Goal: Task Accomplishment & Management: Complete application form

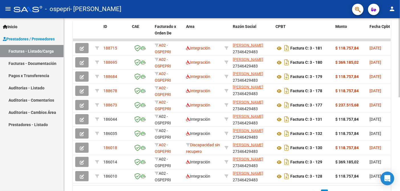
scroll to position [190, 0]
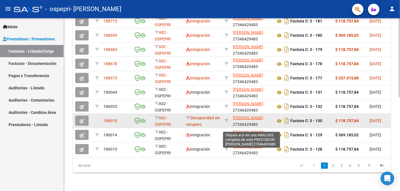
click at [260, 120] on span "[PERSON_NAME]" at bounding box center [248, 118] width 30 height 5
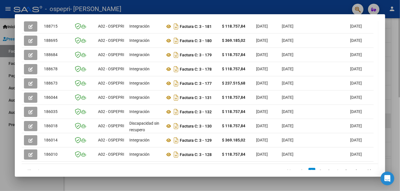
scroll to position [184, 0]
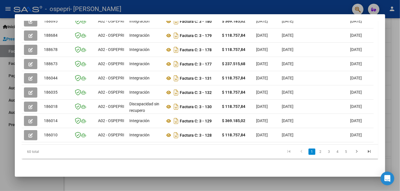
click at [395, 43] on div at bounding box center [200, 95] width 400 height 191
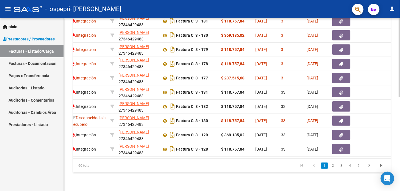
scroll to position [0, 115]
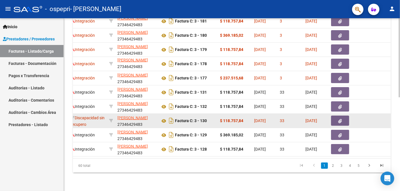
click at [339, 123] on icon "button" at bounding box center [340, 121] width 4 height 4
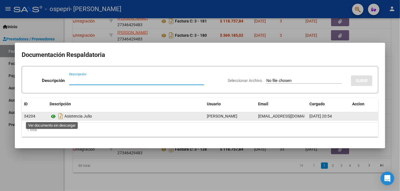
click at [54, 115] on icon at bounding box center [53, 116] width 7 height 7
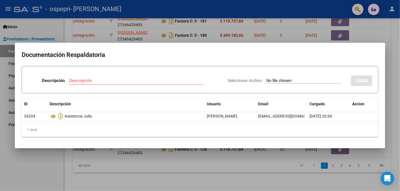
click at [393, 66] on div at bounding box center [200, 95] width 400 height 191
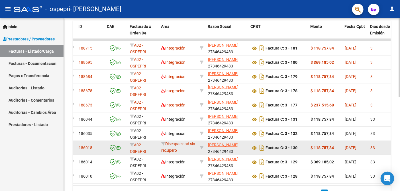
scroll to position [190, 0]
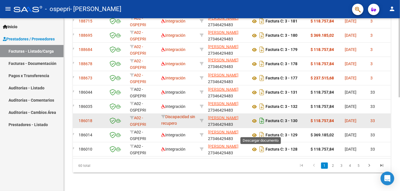
click at [262, 125] on icon "Descargar documento" at bounding box center [261, 120] width 7 height 9
click at [15, 26] on span "Inicio" at bounding box center [10, 27] width 15 height 6
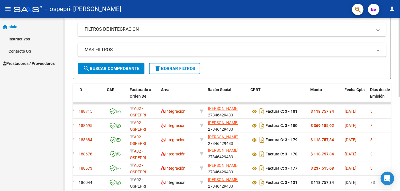
scroll to position [0, 0]
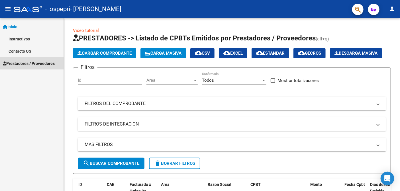
click at [47, 63] on span "Prestadores / Proveedores" at bounding box center [29, 63] width 52 height 6
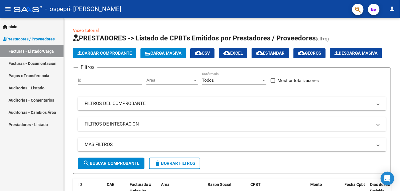
click at [39, 50] on link "Facturas - Listado/Carga" at bounding box center [32, 51] width 64 height 12
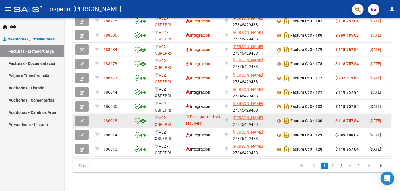
scroll to position [172, 0]
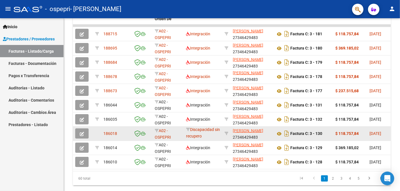
click at [80, 136] on icon "button" at bounding box center [82, 134] width 4 height 4
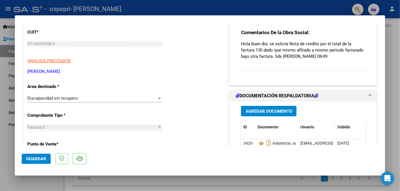
scroll to position [32, 0]
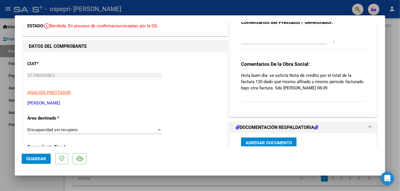
click at [397, 54] on div at bounding box center [200, 95] width 400 height 191
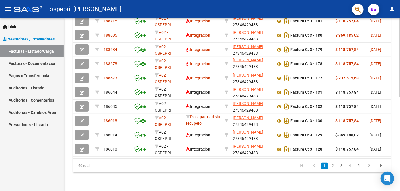
scroll to position [0, 13]
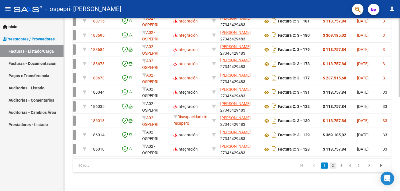
click at [332, 167] on link "2" at bounding box center [332, 166] width 7 height 6
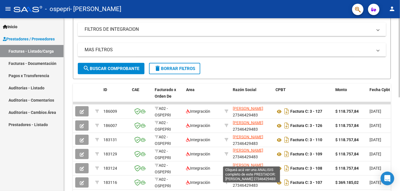
scroll to position [158, 0]
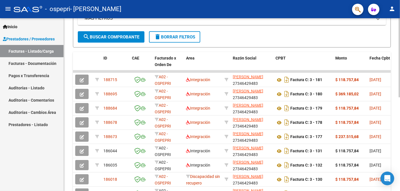
scroll to position [158, 0]
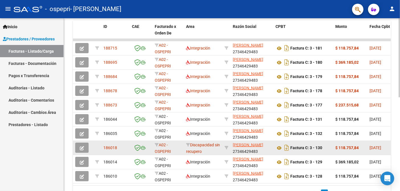
click at [83, 150] on icon "button" at bounding box center [82, 148] width 4 height 4
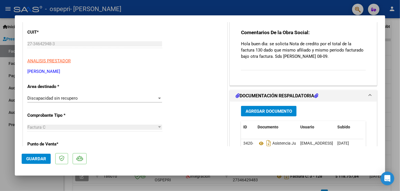
scroll to position [95, 0]
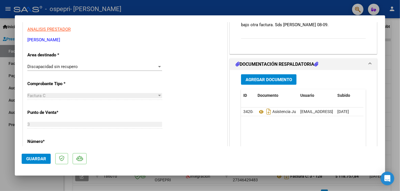
click at [274, 80] on span "Agregar Documento" at bounding box center [268, 79] width 46 height 5
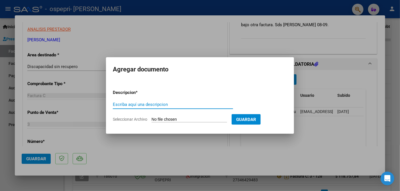
click at [323, 77] on div at bounding box center [200, 95] width 400 height 191
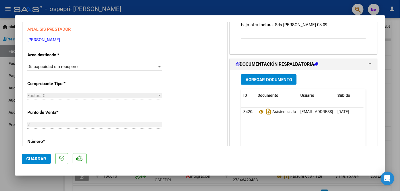
click at [278, 80] on span "Agregar Documento" at bounding box center [268, 79] width 46 height 5
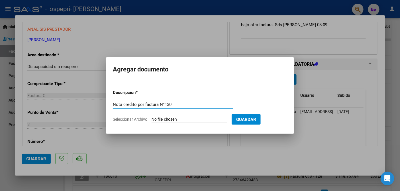
type input "Nota crédito por factura N°130"
click at [191, 118] on input "Seleccionar Archivo" at bounding box center [189, 119] width 75 height 5
type input "C:\fakepath\27346429483_013_00003_00000007.pdf"
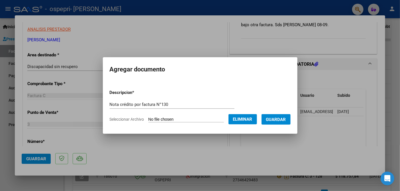
click at [286, 120] on span "Guardar" at bounding box center [276, 119] width 20 height 5
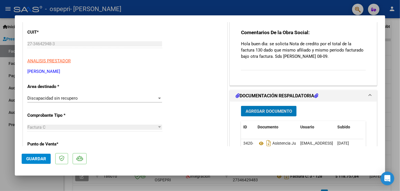
scroll to position [0, 0]
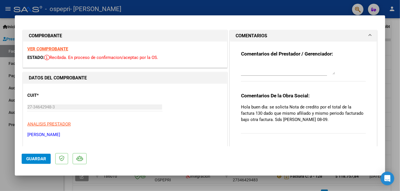
click at [263, 72] on textarea at bounding box center [288, 68] width 94 height 11
type textarea "B"
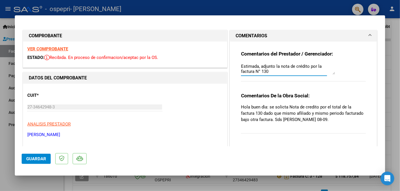
scroll to position [32, 0]
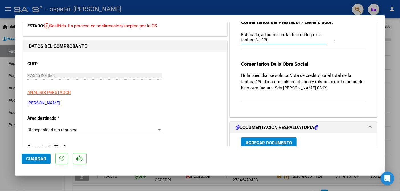
click at [261, 40] on textarea "Estimada, adjunto la nota de crédito por la factura N° 130" at bounding box center [288, 37] width 94 height 11
click at [283, 38] on textarea "Estimada, adjunto la nota de crédito por la factura N°130" at bounding box center [288, 37] width 94 height 11
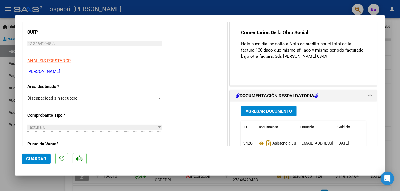
scroll to position [0, 0]
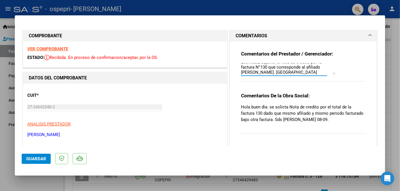
click at [243, 66] on textarea "Estimada, adjunto la nota de crédito por la factura N°130 que corresponde al af…" at bounding box center [288, 68] width 94 height 11
click at [313, 69] on textarea "Estimada Yolanda, adjunto la nota de crédito por la factura N°130 que correspon…" at bounding box center [288, 68] width 94 height 11
type textarea "Estimada Yolanda, adjunto la nota de crédito por la factura N°130 que correspon…"
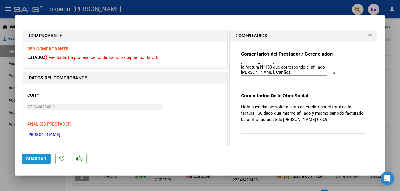
click at [35, 160] on span "Guardar" at bounding box center [36, 158] width 20 height 5
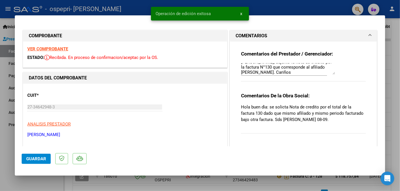
click at [398, 35] on div at bounding box center [200, 95] width 400 height 191
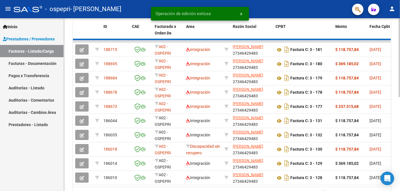
scroll to position [158, 0]
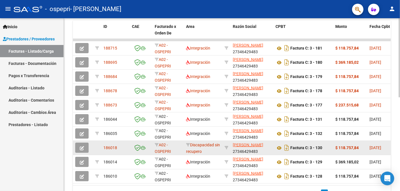
click at [79, 153] on button "button" at bounding box center [81, 148] width 13 height 10
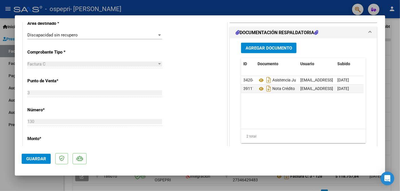
scroll to position [0, 0]
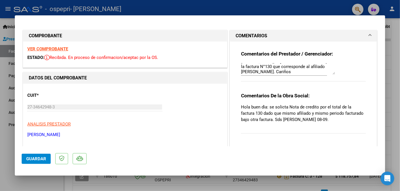
click at [396, 23] on div at bounding box center [200, 95] width 400 height 191
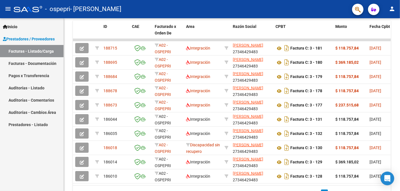
scroll to position [158, 0]
